Goal: Task Accomplishment & Management: Manage account settings

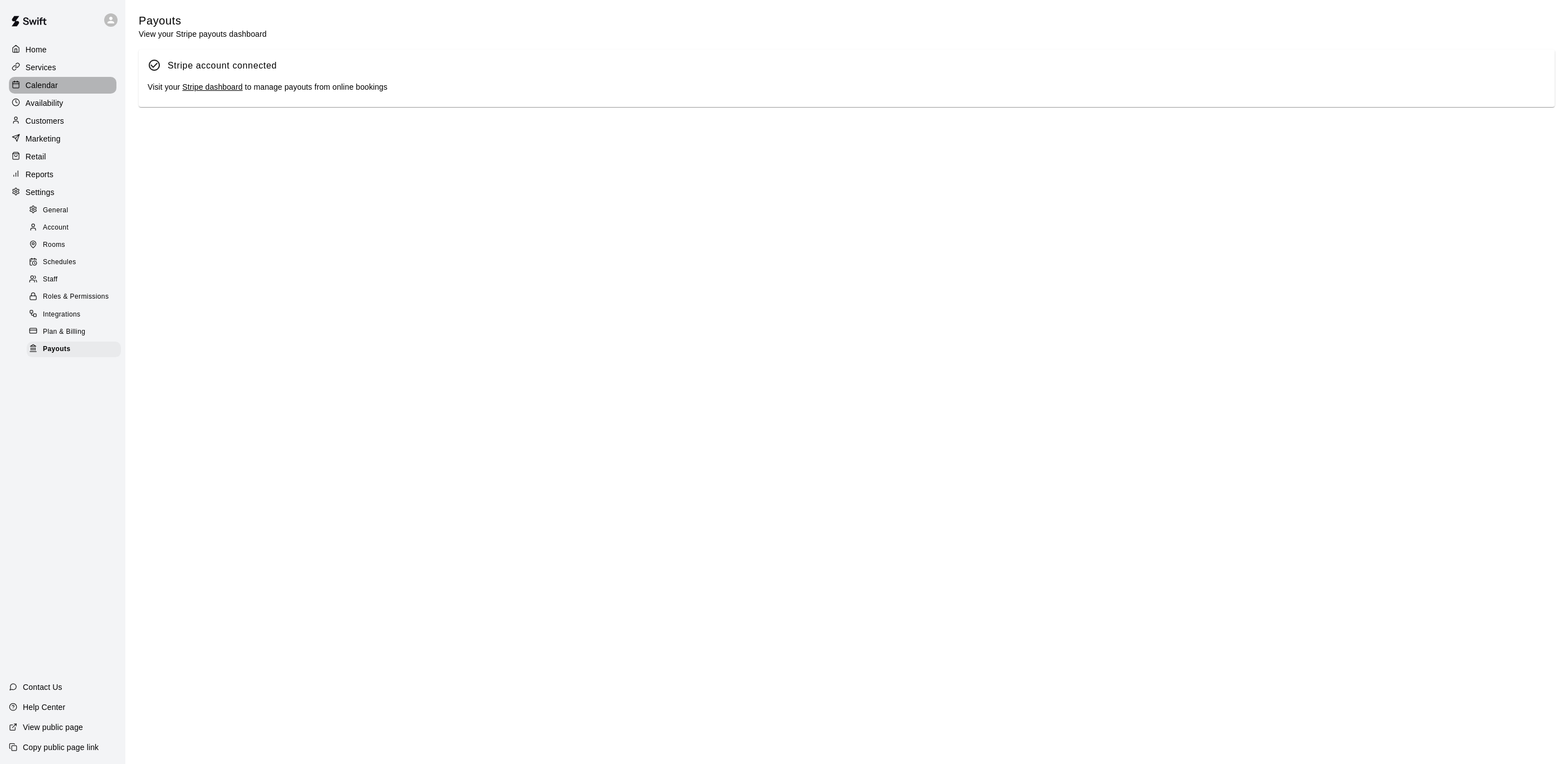
click at [64, 84] on div "Calendar" at bounding box center [62, 85] width 107 height 17
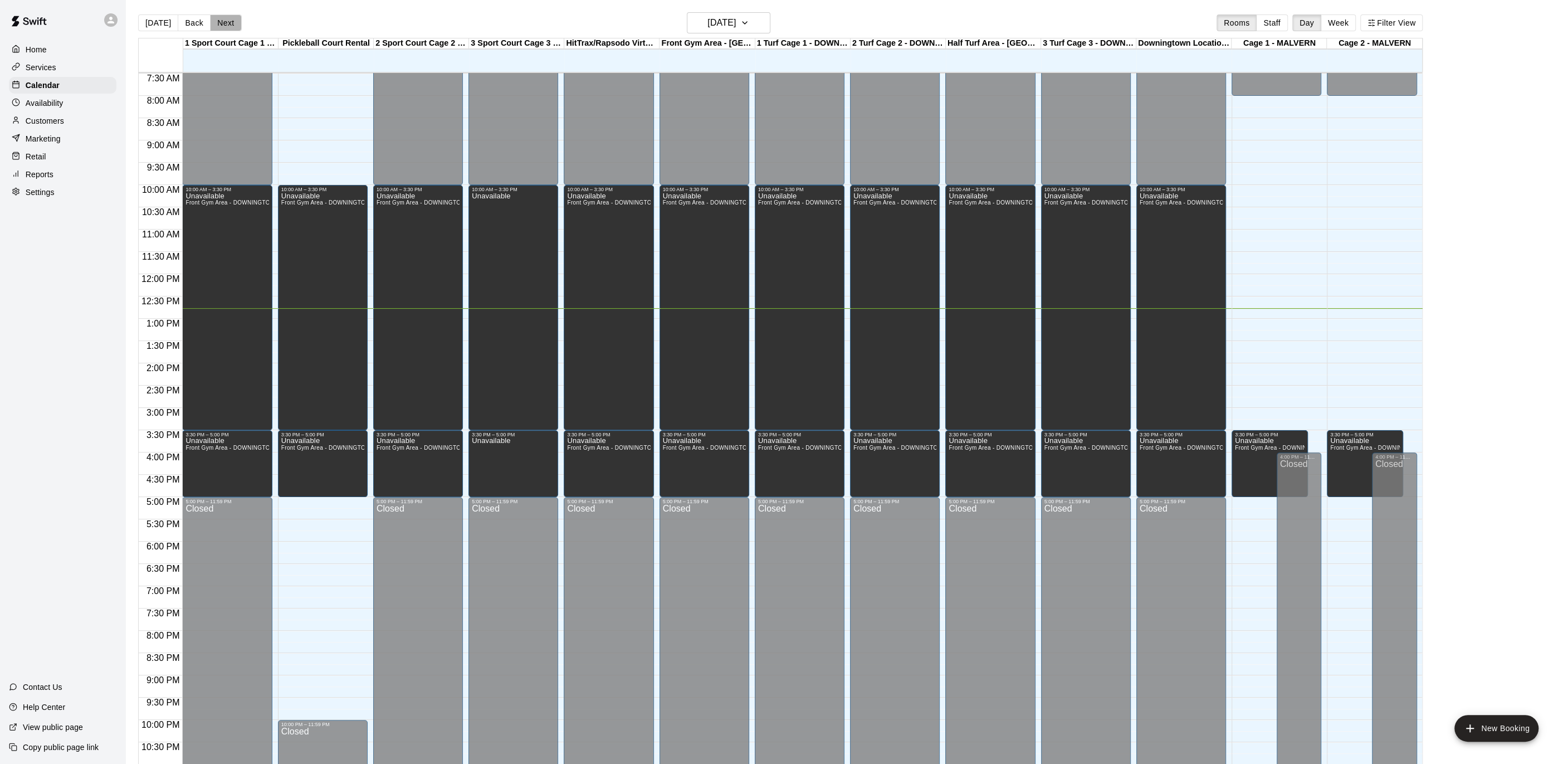
scroll to position [5, 0]
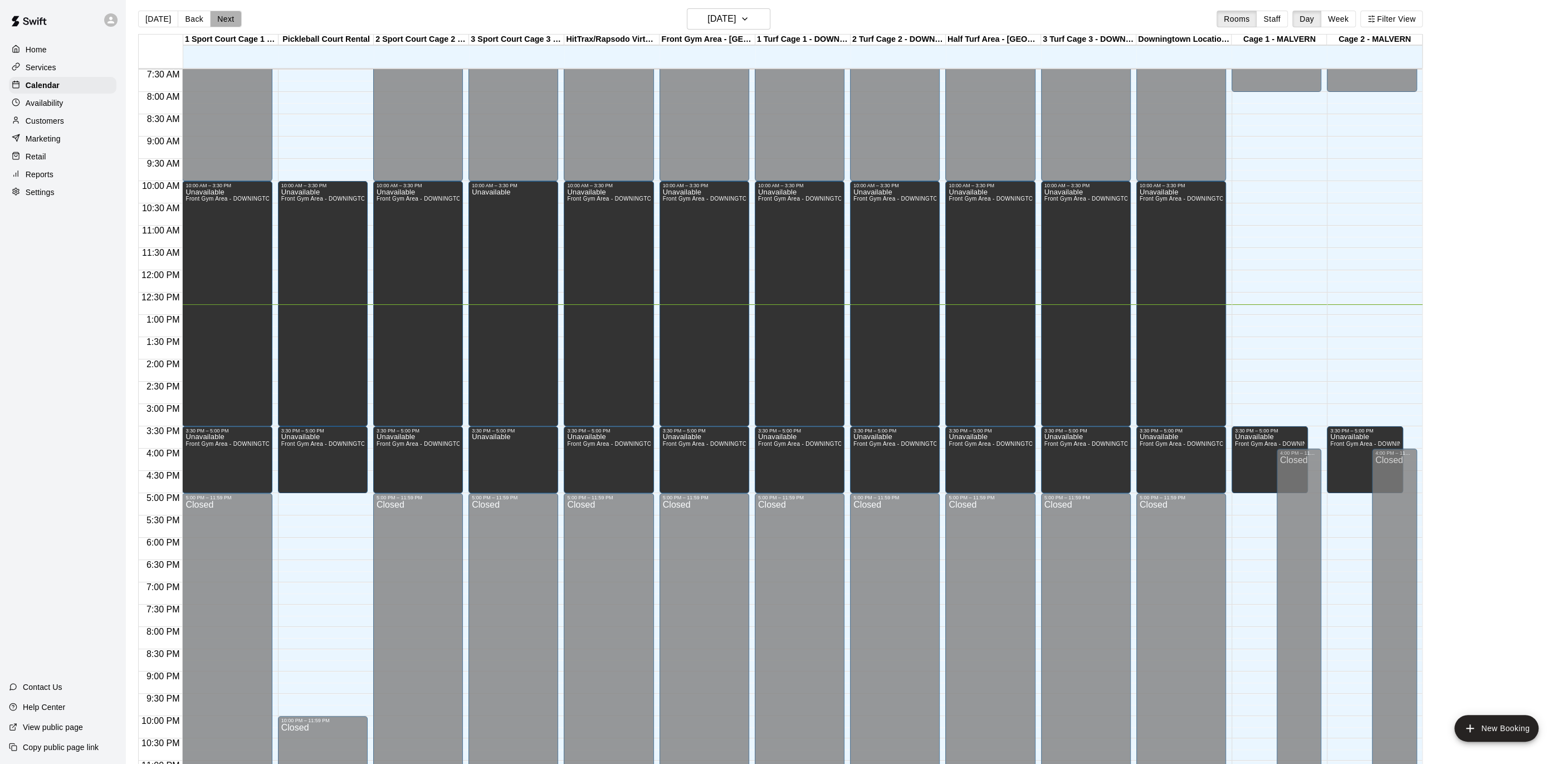
click at [225, 19] on button "Next" at bounding box center [225, 19] width 31 height 17
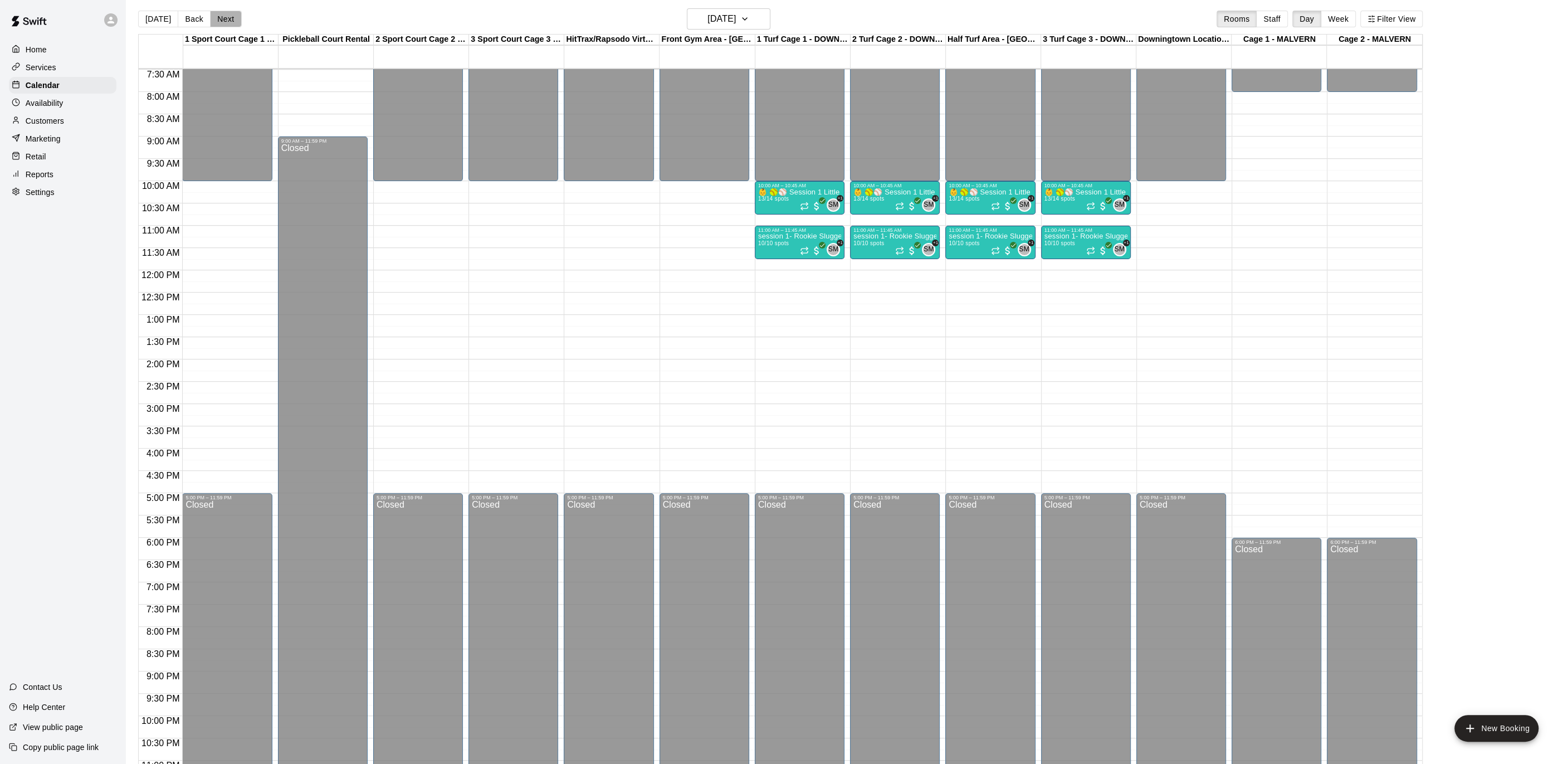
click at [225, 19] on button "Next" at bounding box center [225, 19] width 31 height 17
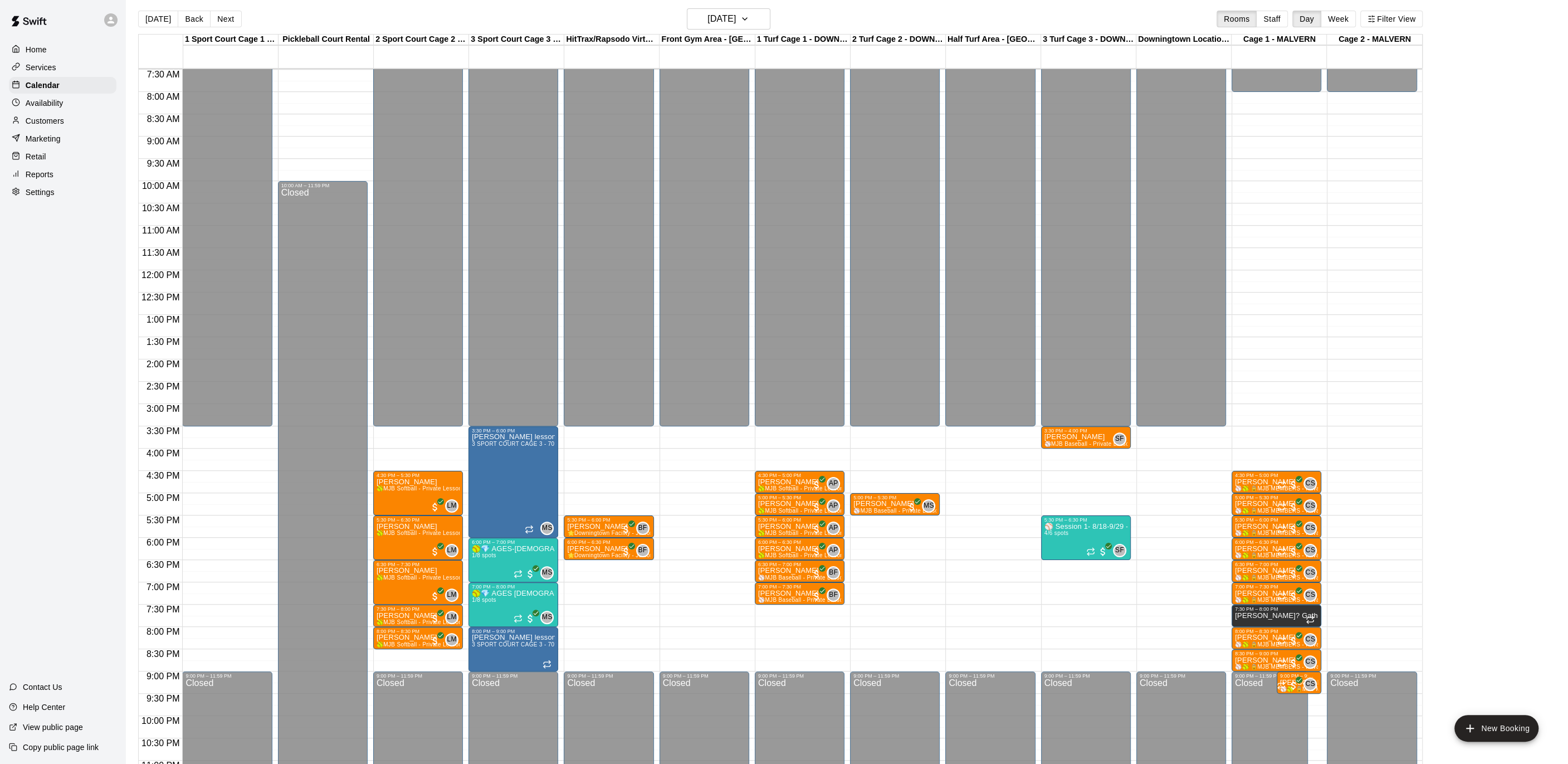
click at [225, 19] on button "Next" at bounding box center [225, 19] width 31 height 17
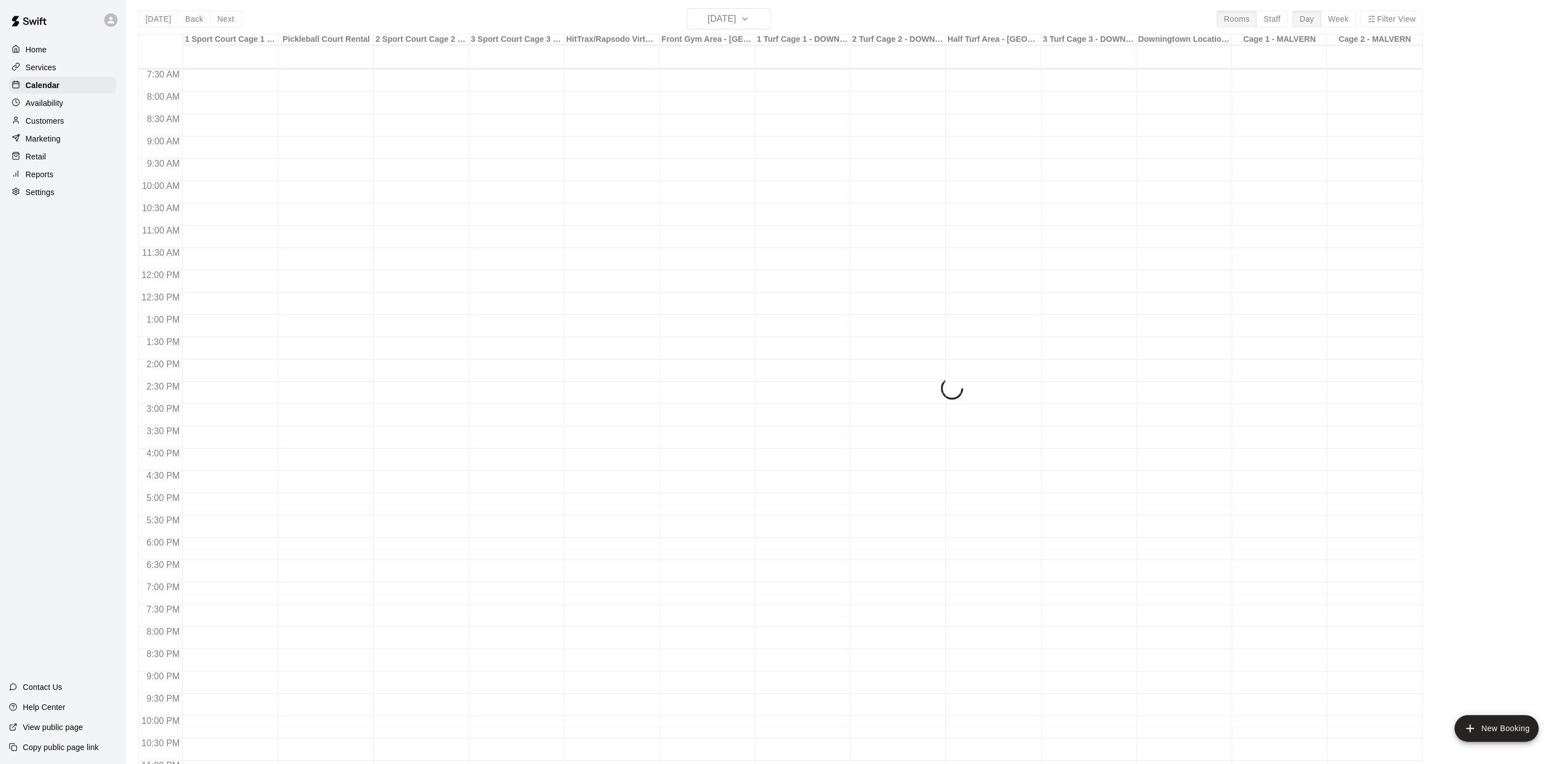
scroll to position [7, 0]
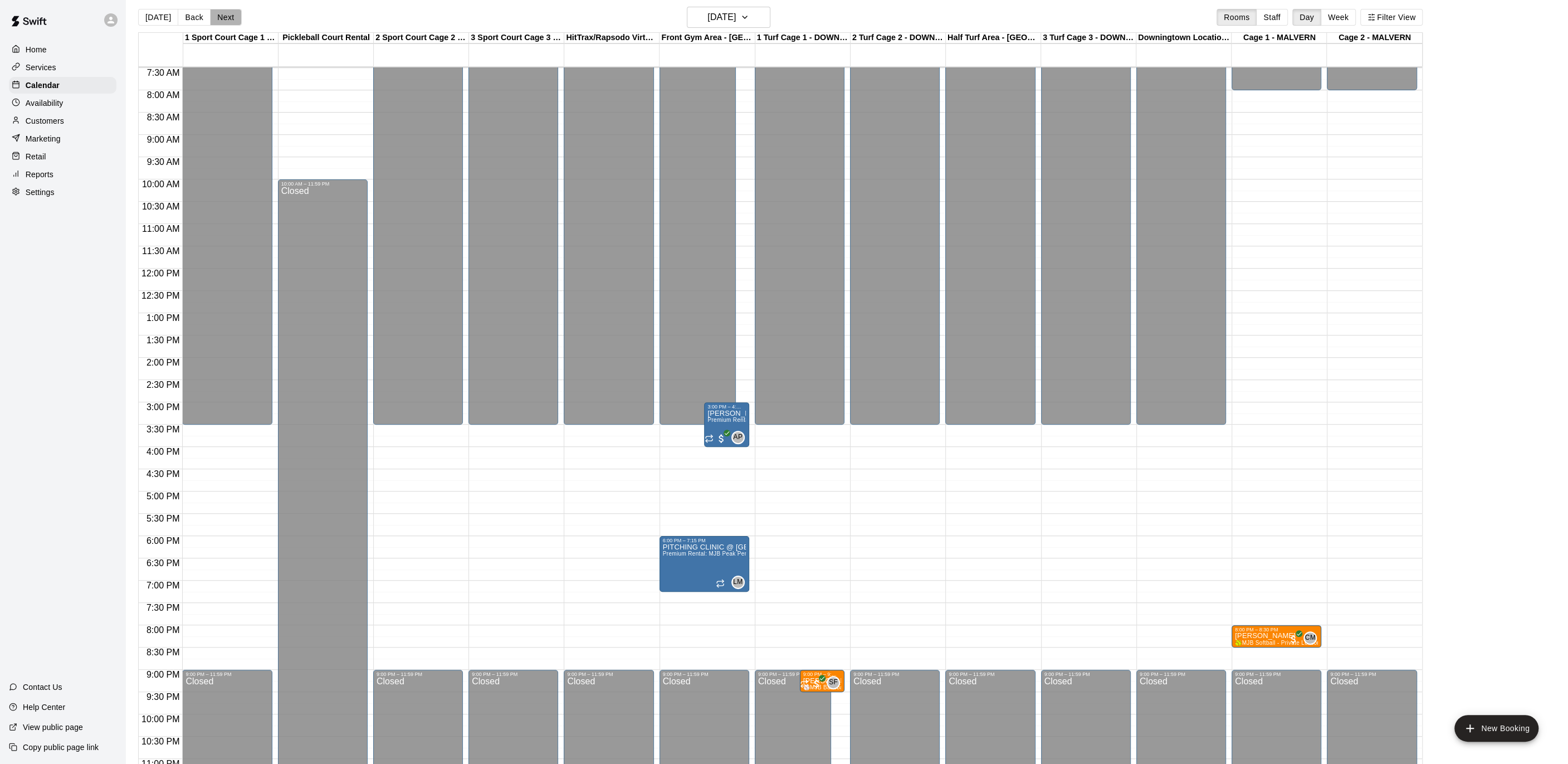
click at [225, 19] on button "Next" at bounding box center [225, 17] width 31 height 17
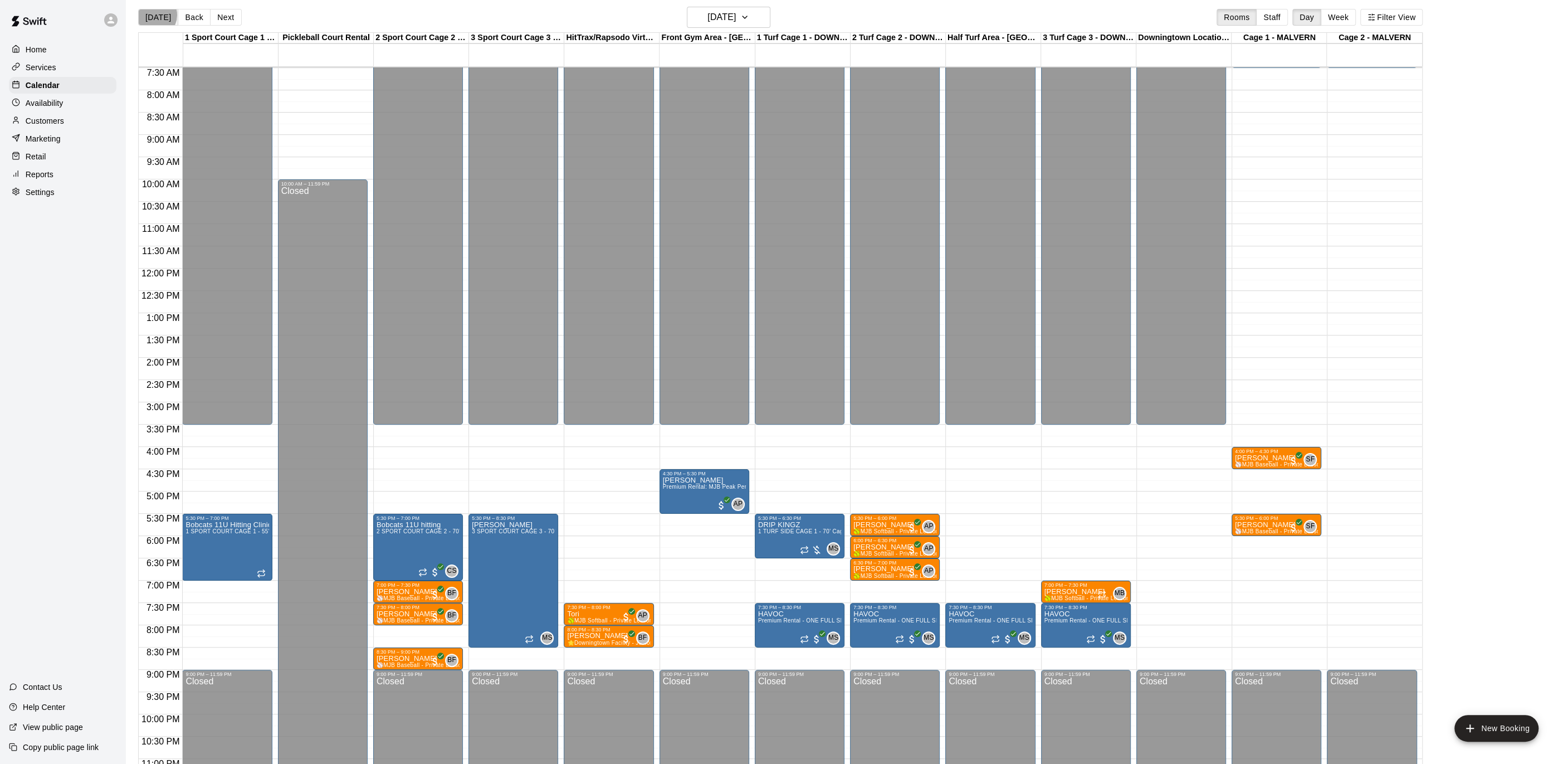
click at [154, 15] on button "[DATE]" at bounding box center [158, 17] width 40 height 17
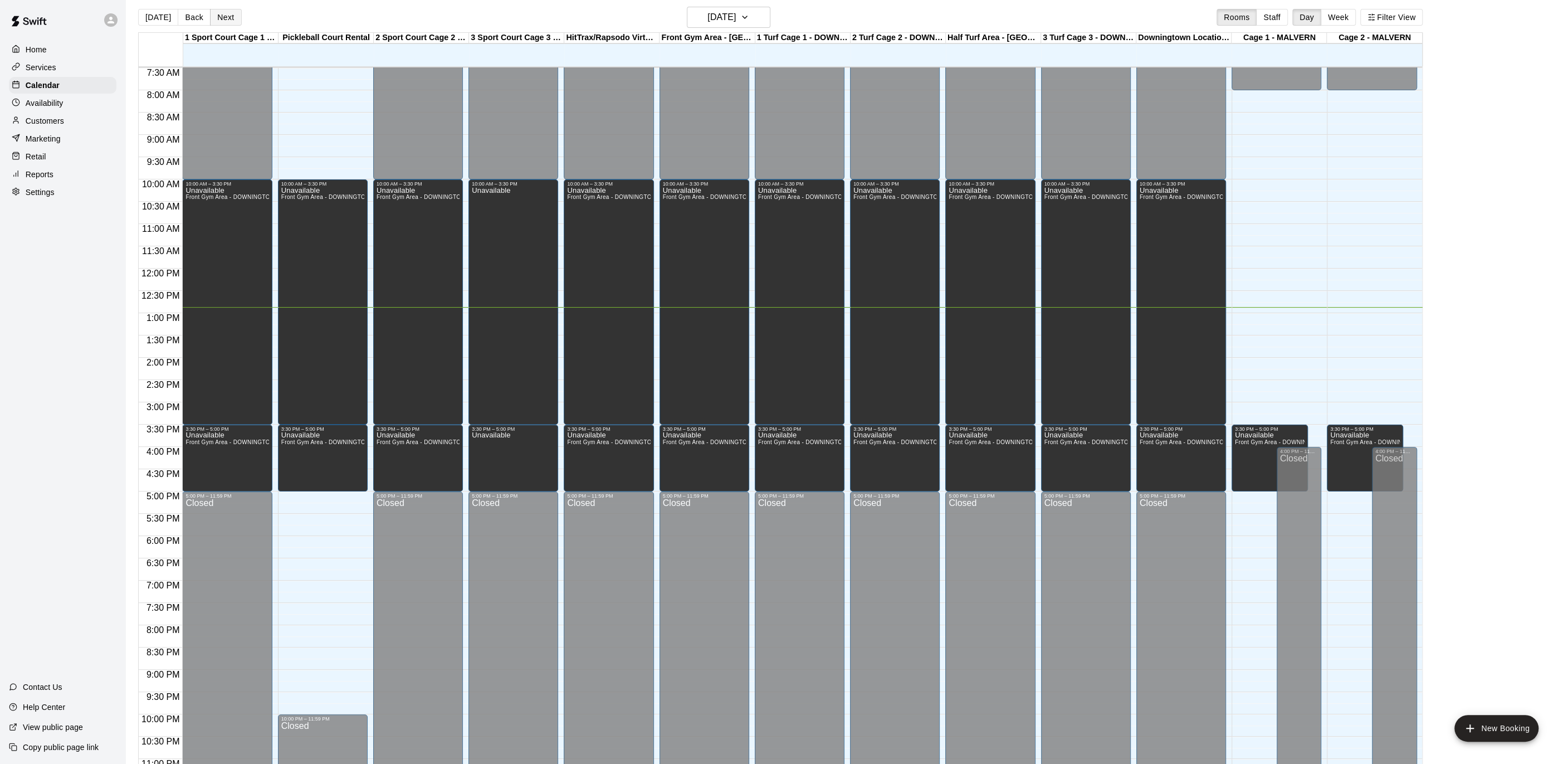
click at [223, 19] on button "Next" at bounding box center [225, 17] width 31 height 17
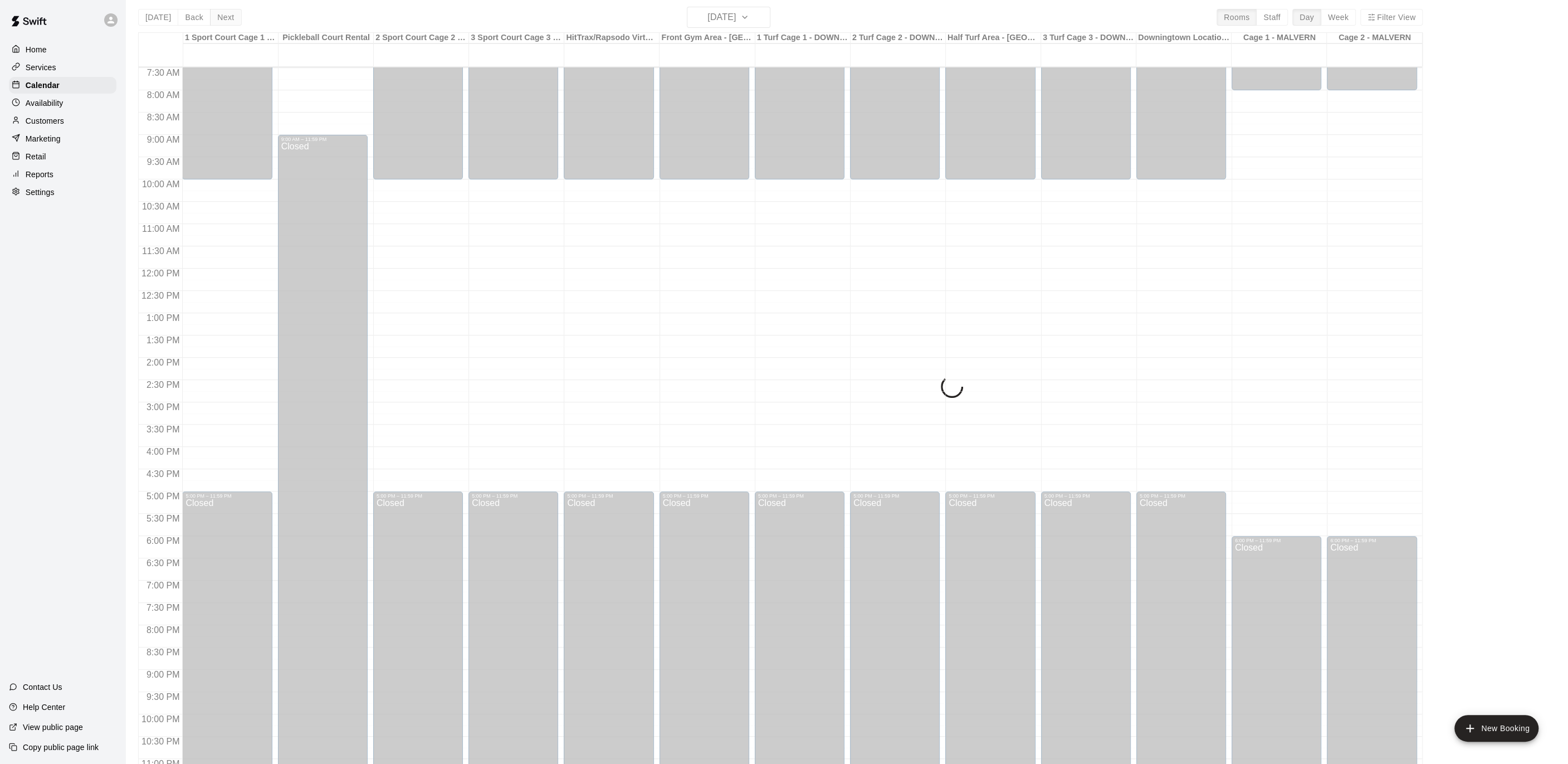
click at [223, 19] on div "[DATE] Back [DATE][DATE] Rooms Staff Day Week Filter View 1 Sport Court Cage 1 …" at bounding box center [781, 388] width 1285 height 764
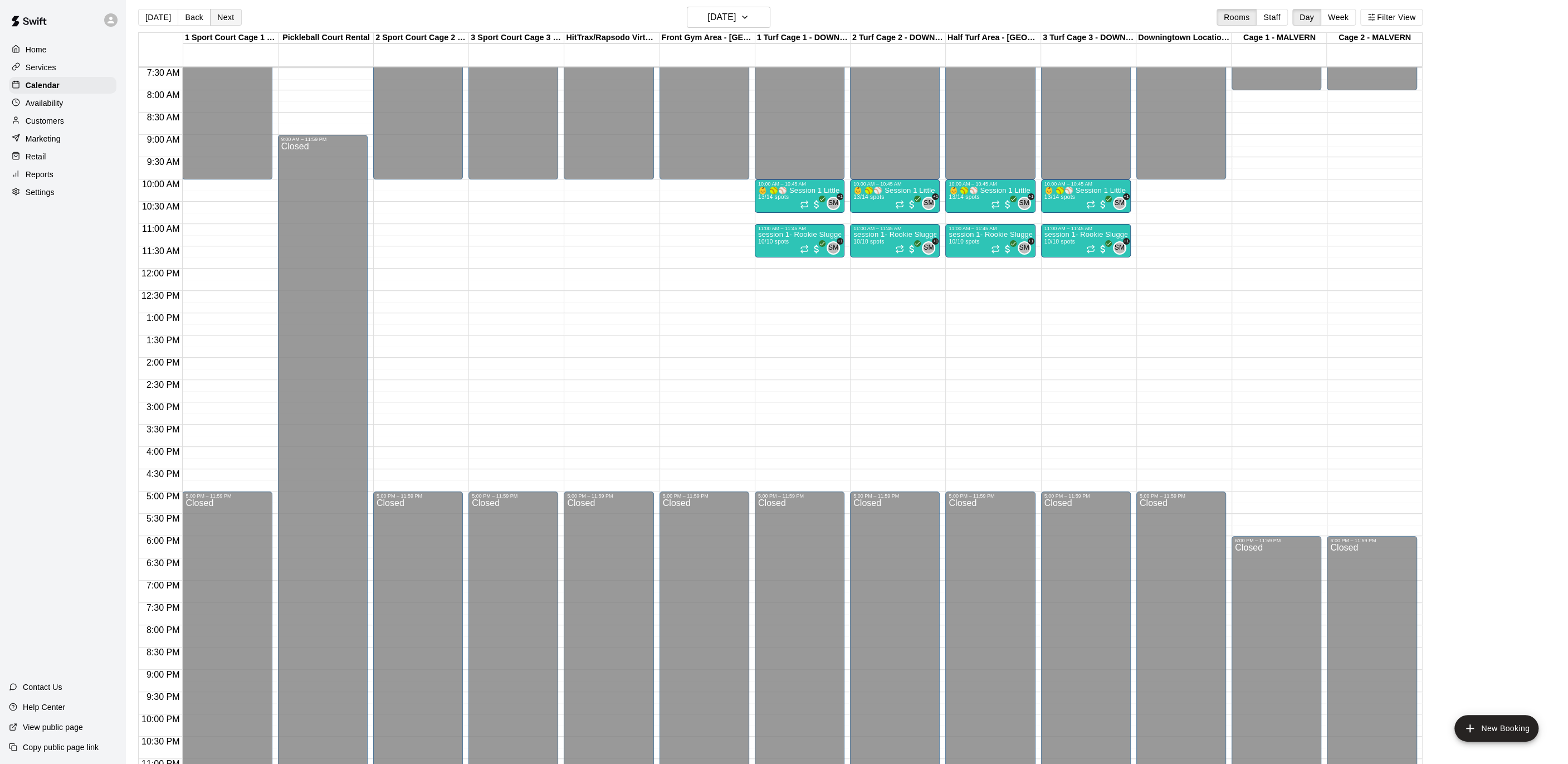
click at [223, 19] on button "Next" at bounding box center [225, 17] width 31 height 17
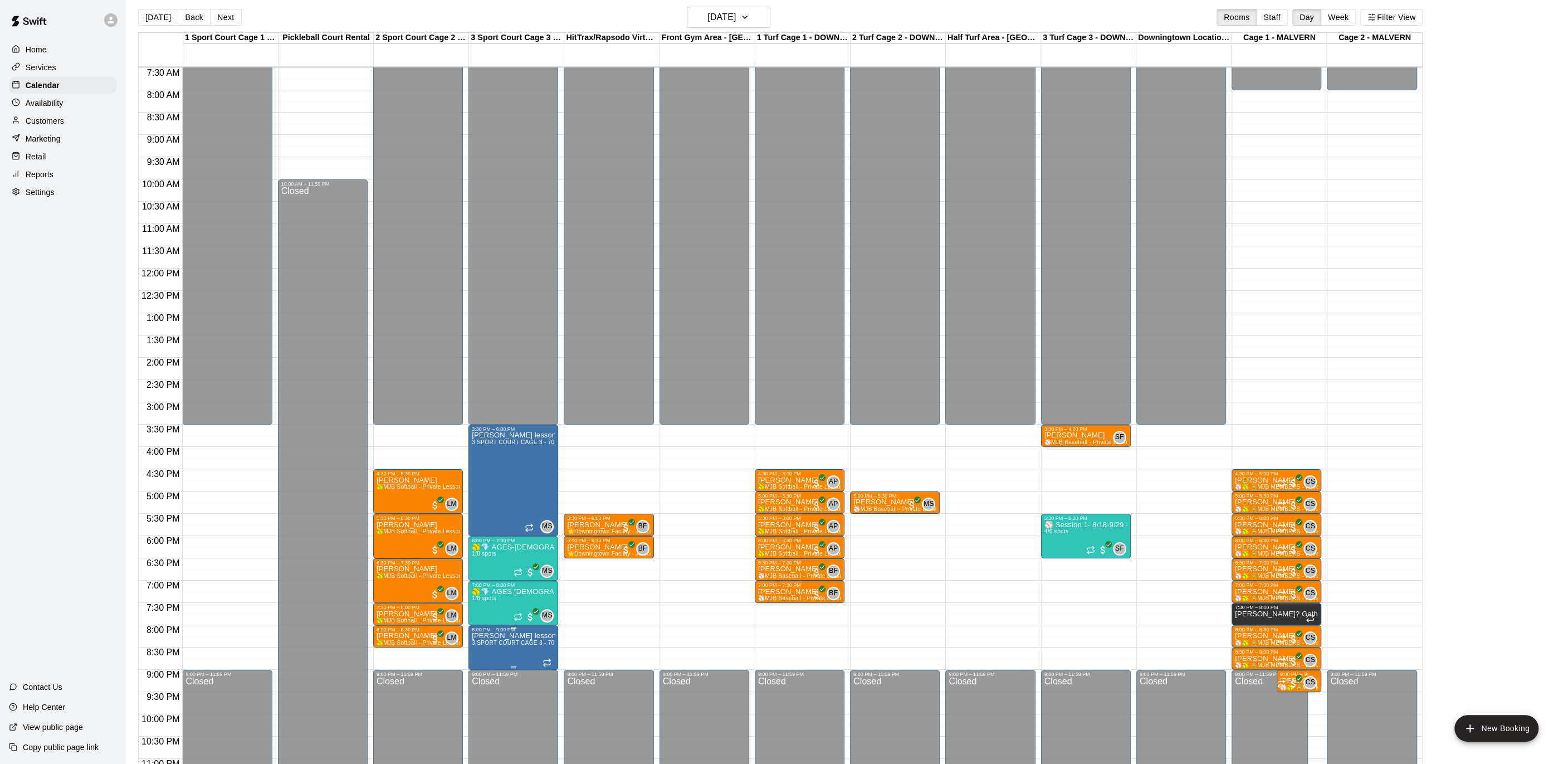
click at [499, 636] on p "[PERSON_NAME] lessons" at bounding box center [513, 636] width 83 height 0
click at [487, 700] on icon "delete" at bounding box center [483, 701] width 14 height 14
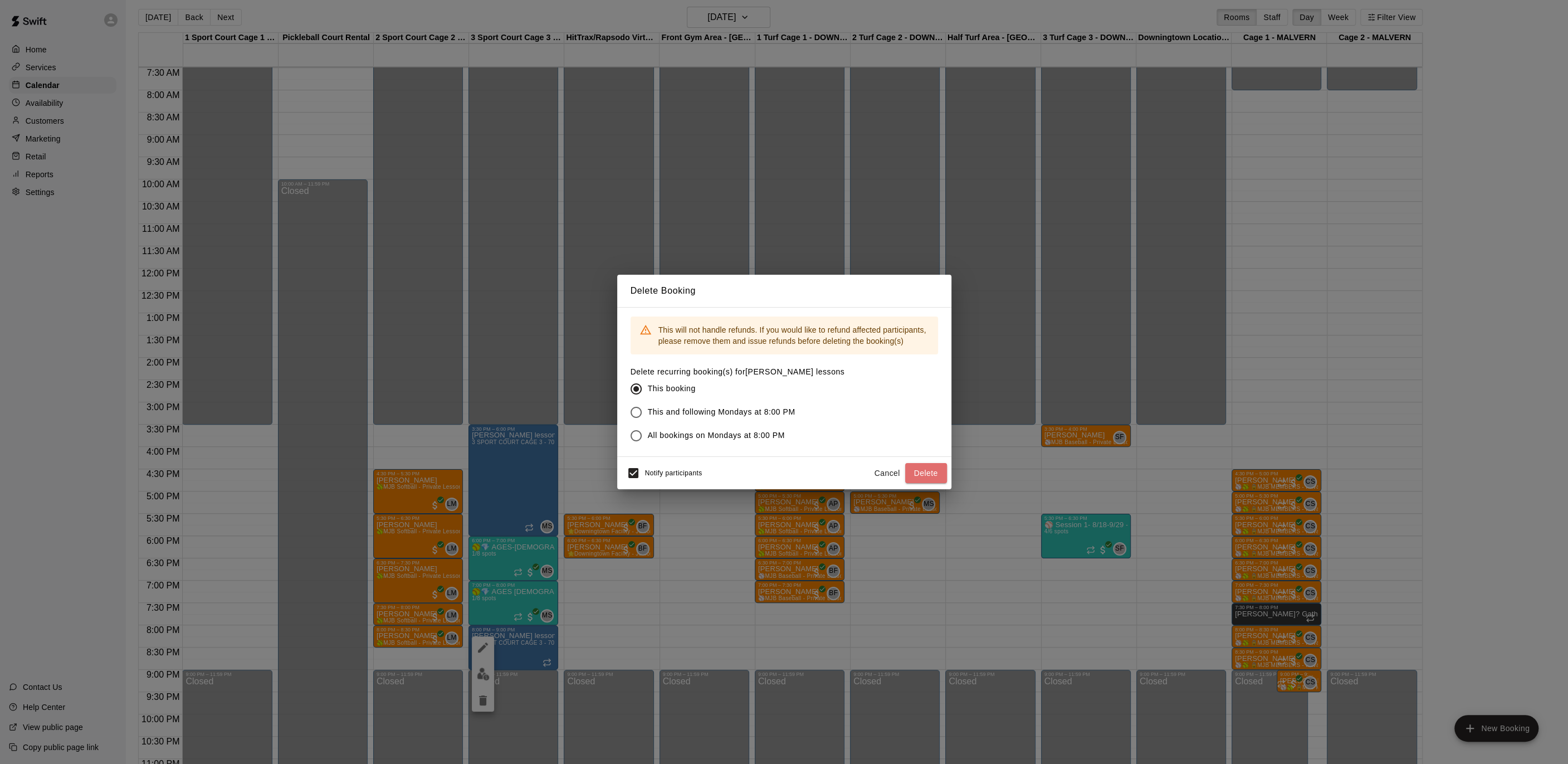
drag, startPoint x: 923, startPoint y: 473, endPoint x: 922, endPoint y: 480, distance: 7.1
click at [923, 473] on button "Delete" at bounding box center [925, 473] width 42 height 20
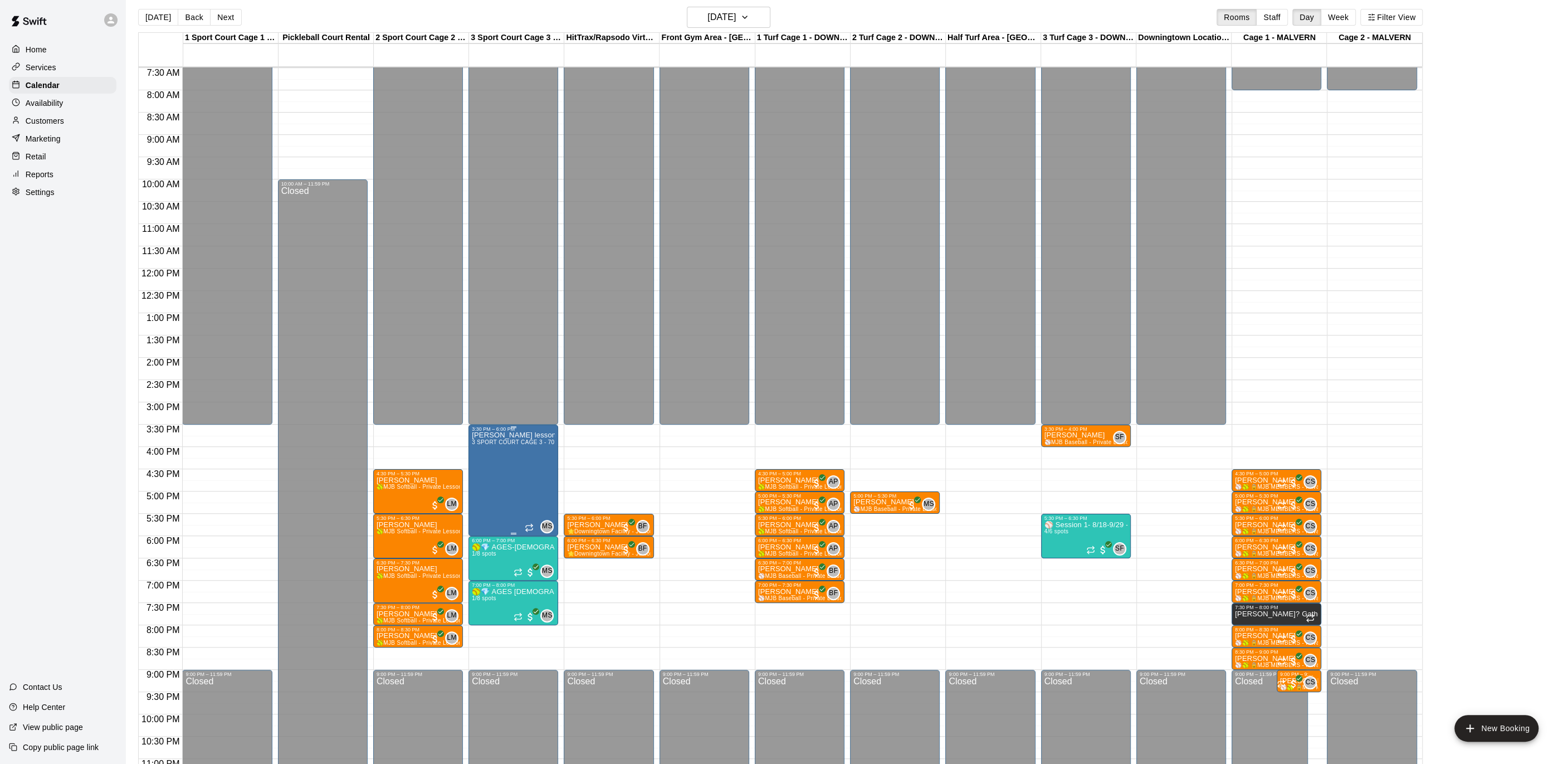
click at [506, 435] on p "[PERSON_NAME] lessons" at bounding box center [513, 435] width 83 height 0
click at [483, 445] on icon "edit" at bounding box center [483, 447] width 10 height 10
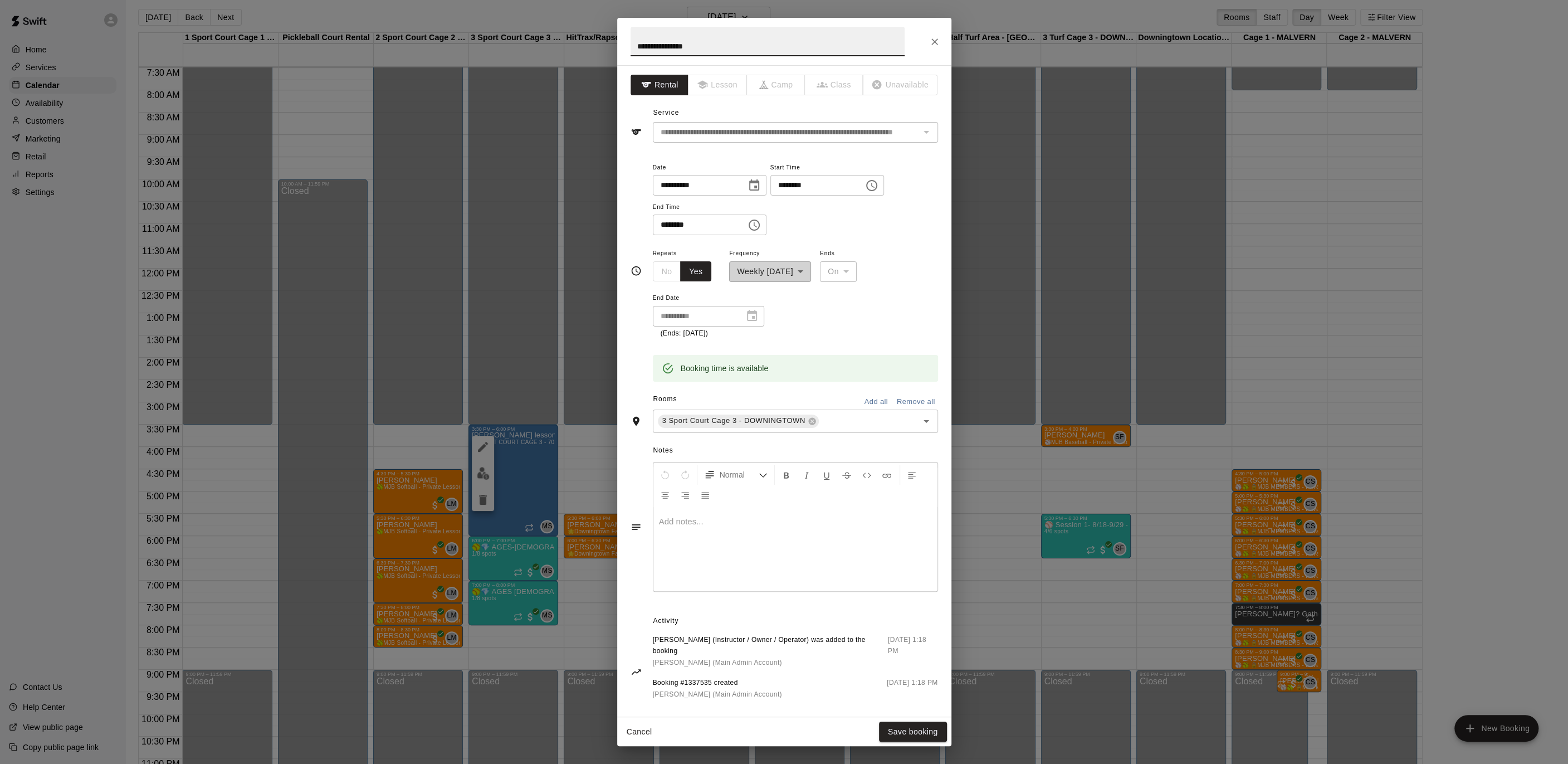
click at [875, 184] on icon "Choose time, selected time is 3:30 PM" at bounding box center [873, 184] width 3 height 5
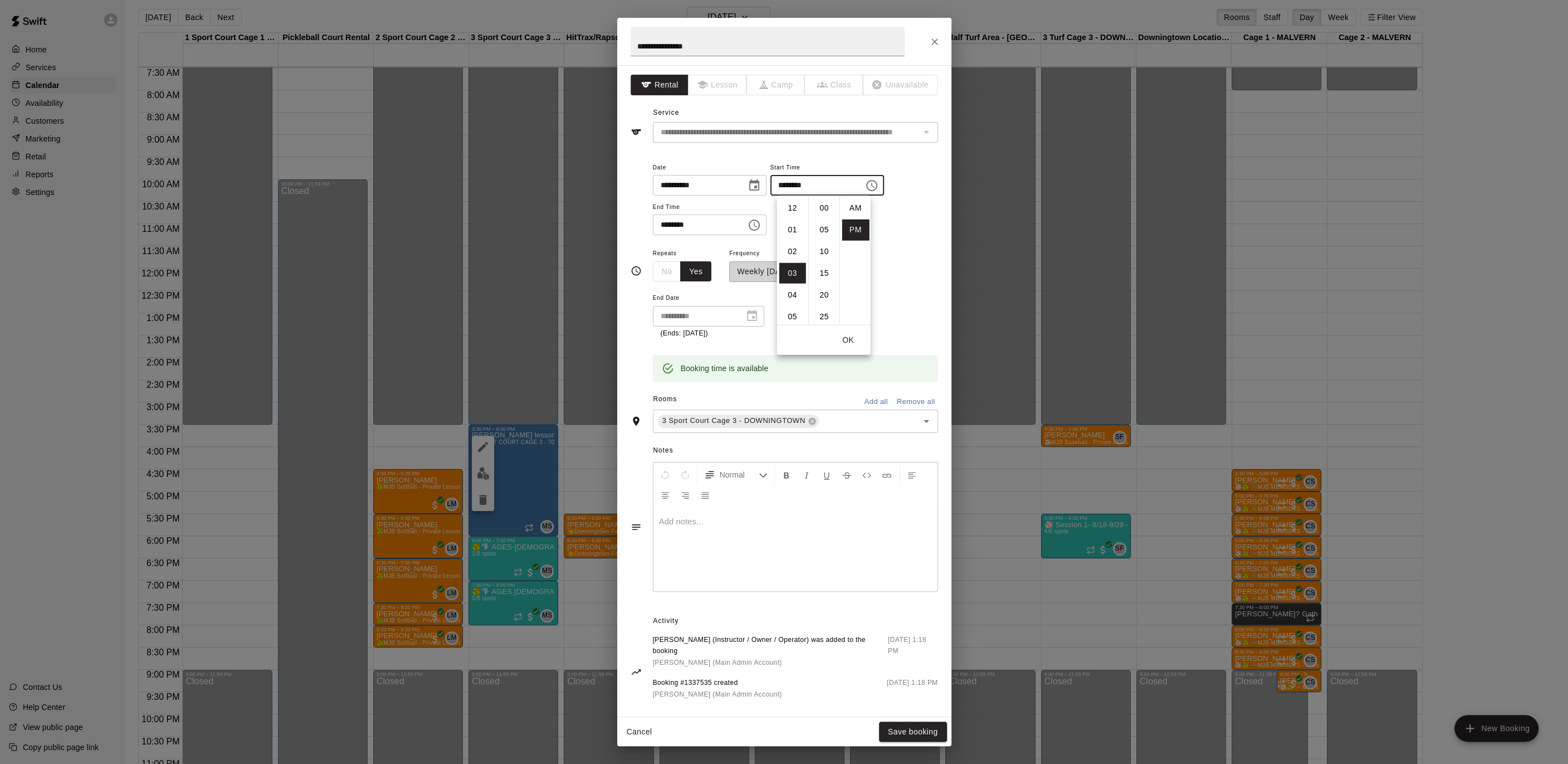
scroll to position [20, 0]
click at [788, 221] on li "02" at bounding box center [792, 221] width 26 height 20
type input "********"
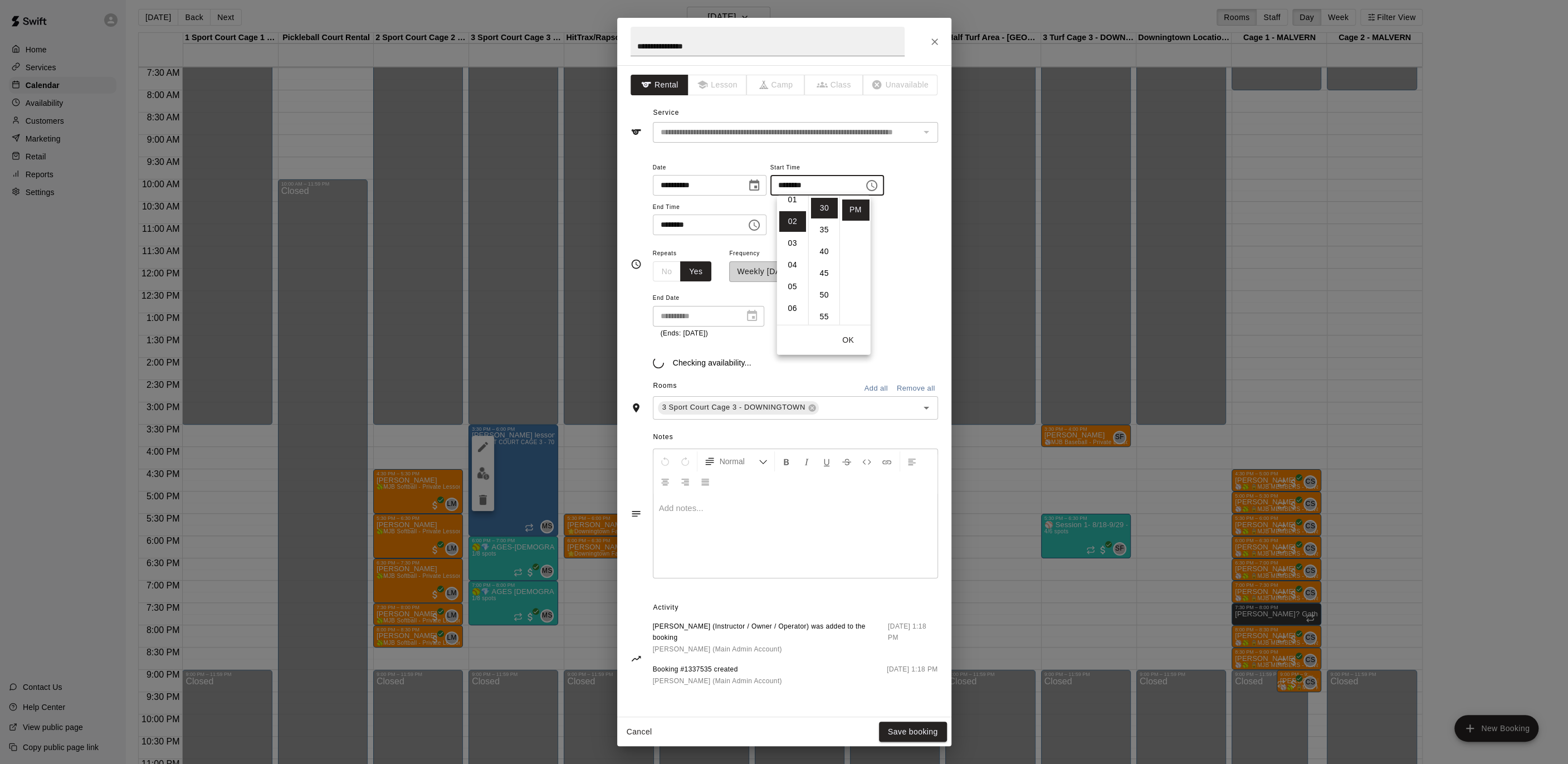
scroll to position [44, 0]
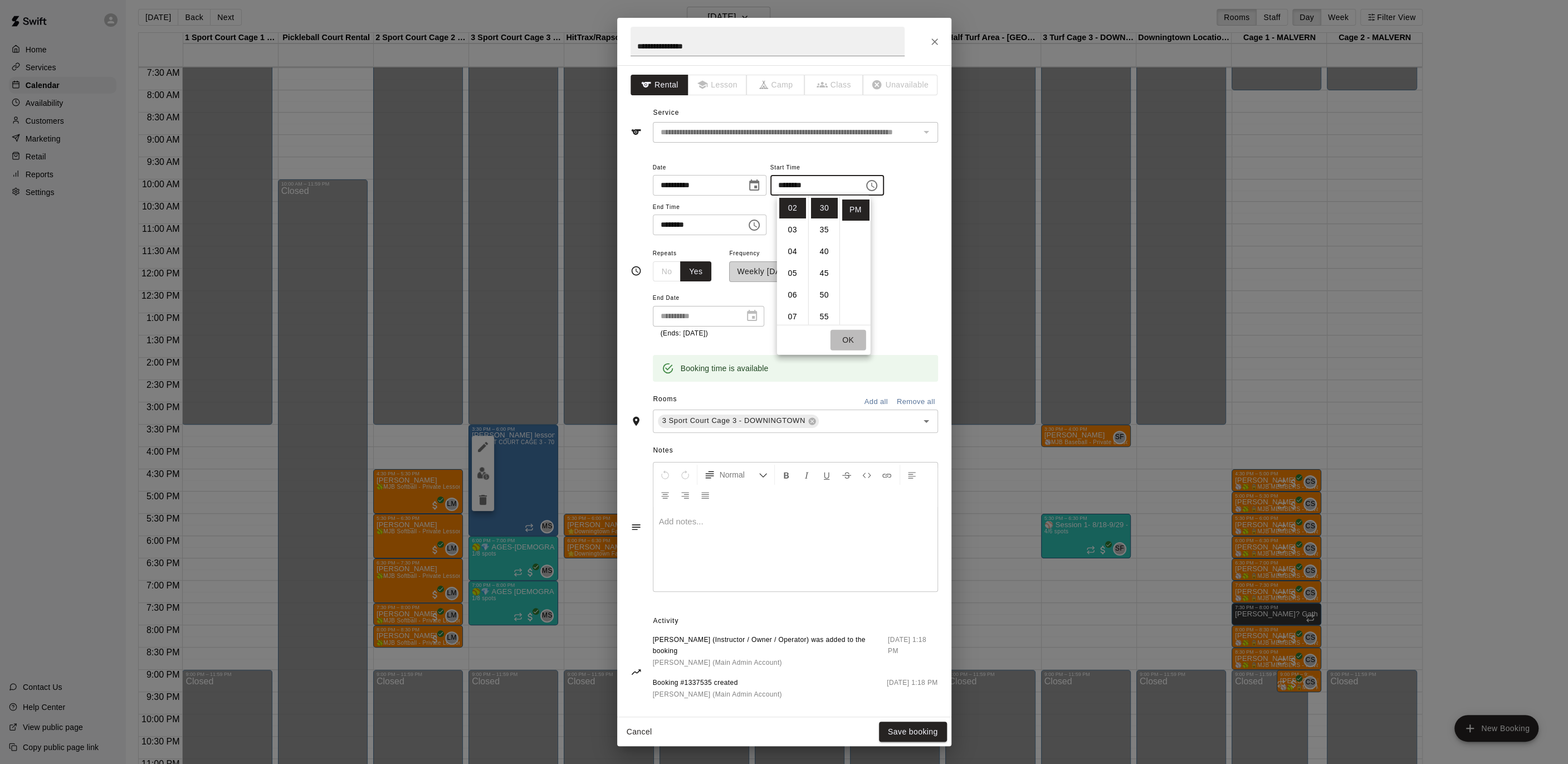
click at [854, 335] on button "OK" at bounding box center [848, 340] width 36 height 20
click at [906, 730] on button "Save booking" at bounding box center [914, 732] width 68 height 20
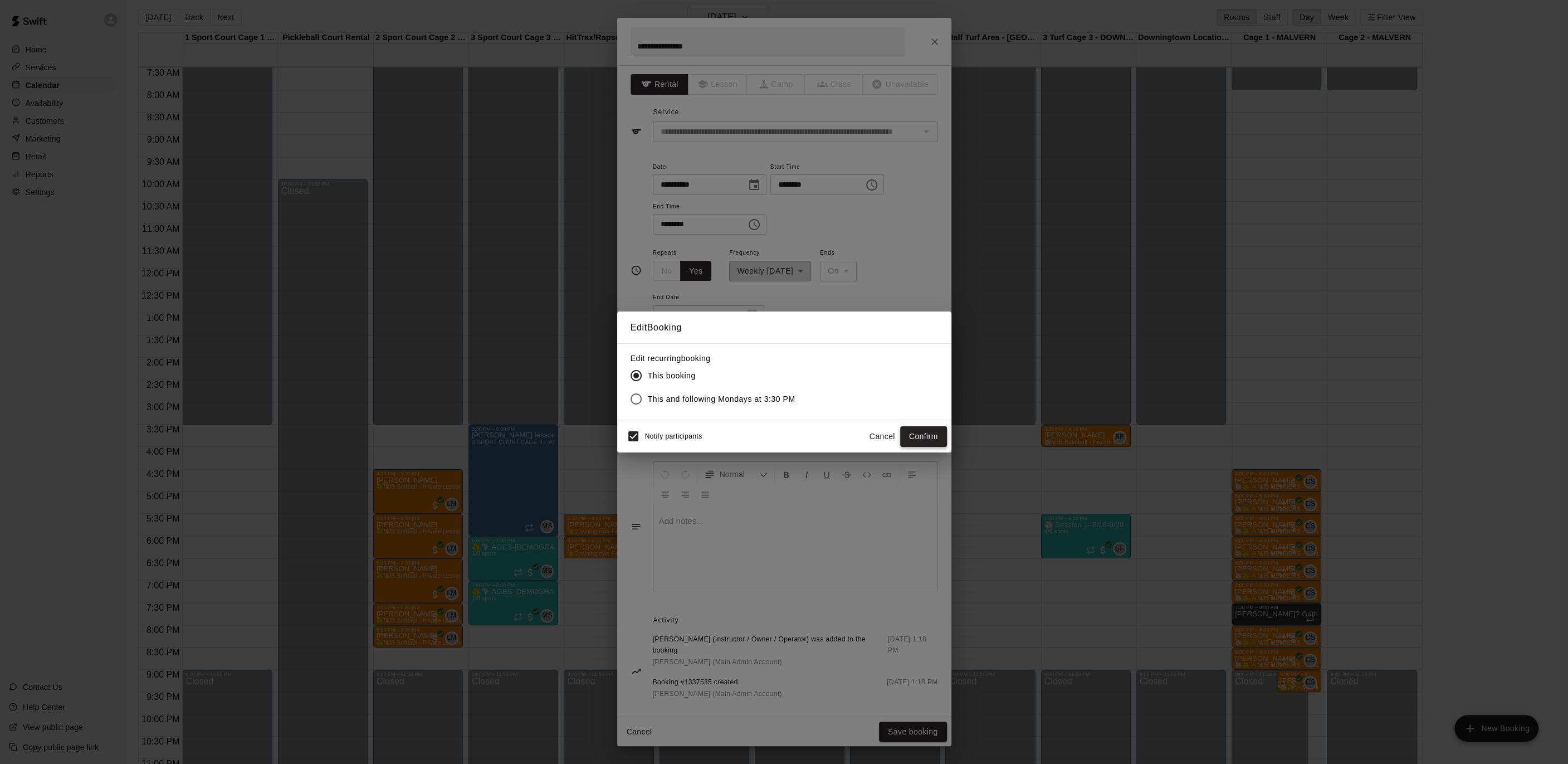
click at [927, 440] on button "Confirm" at bounding box center [923, 436] width 47 height 20
